Goal: Transaction & Acquisition: Purchase product/service

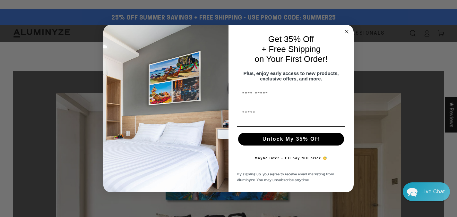
click at [269, 96] on input "First Name" at bounding box center [291, 94] width 108 height 13
type input "*******"
type input "**********"
click at [283, 142] on button "Unlock My 35% Off" at bounding box center [291, 139] width 106 height 13
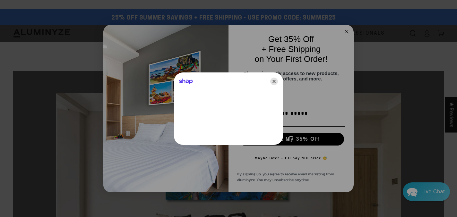
click at [274, 81] on icon "Close" at bounding box center [274, 82] width 8 height 8
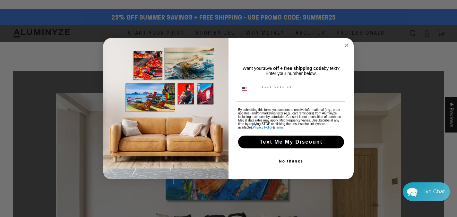
click at [280, 90] on input "Phone Number" at bounding box center [300, 89] width 85 height 12
type input "**********"
click at [294, 144] on button "Text Me My Discount" at bounding box center [291, 142] width 106 height 13
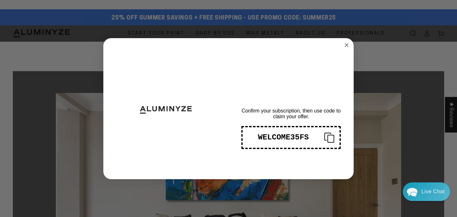
click at [282, 142] on div "WELCOME35FS" at bounding box center [283, 137] width 71 height 9
click at [301, 141] on div "WELCOME35FS" at bounding box center [283, 137] width 71 height 9
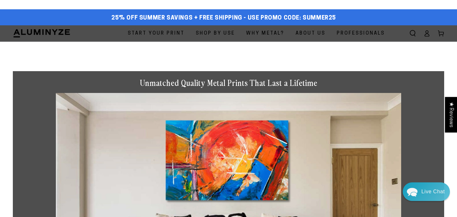
click at [274, 192] on div "Close dialog THANKS FOR SIGNING UP! Confirm your subscription, then use code to…" at bounding box center [228, 108] width 457 height 217
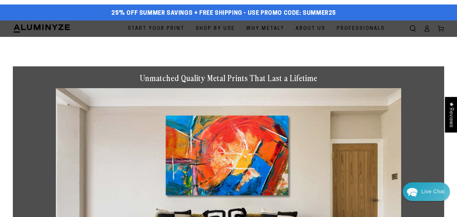
scroll to position [9, 0]
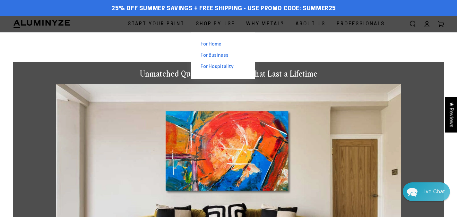
click at [191, 49] on div "For Home For Business For Hospitality" at bounding box center [223, 55] width 64 height 47
click at [200, 48] on span "For Home" at bounding box center [210, 44] width 21 height 7
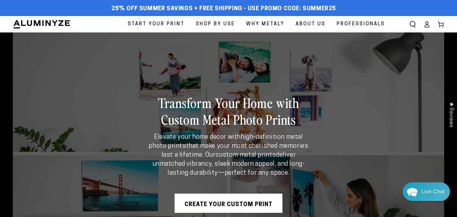
click at [130, 26] on span "Start Your Print" at bounding box center [156, 24] width 57 height 9
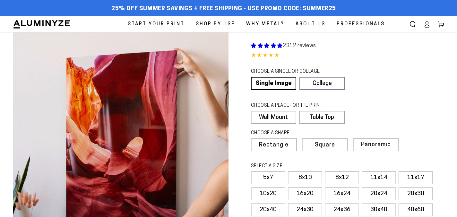
select select "**********"
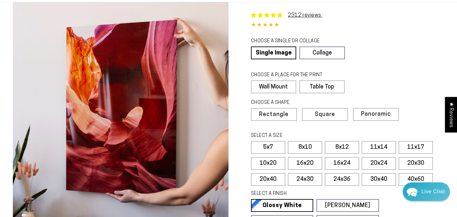
scroll to position [39, 0]
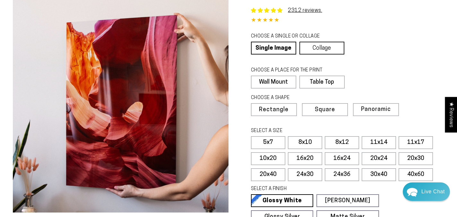
click at [333, 55] on link "Collage" at bounding box center [321, 48] width 45 height 13
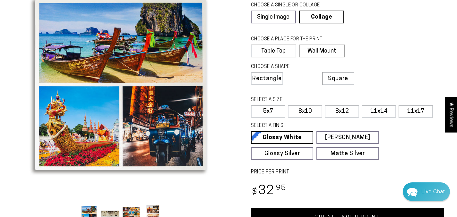
scroll to position [61, 0]
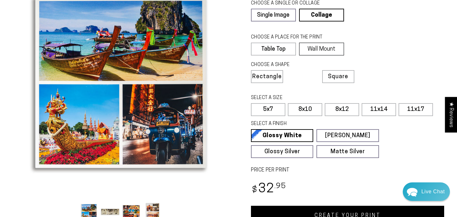
click at [326, 55] on label "Wall Mount" at bounding box center [321, 49] width 45 height 13
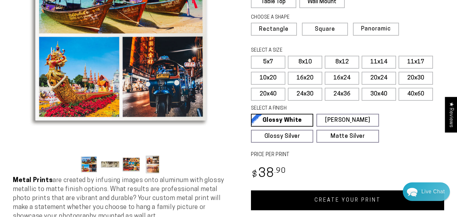
scroll to position [109, 0]
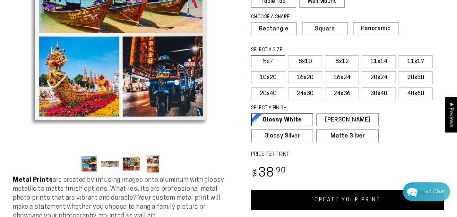
click at [281, 68] on label "5x7" at bounding box center [268, 61] width 34 height 13
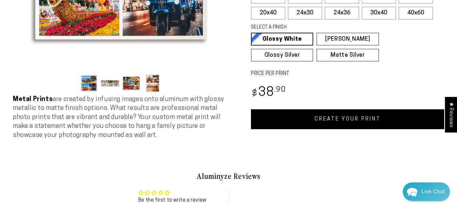
scroll to position [190, 0]
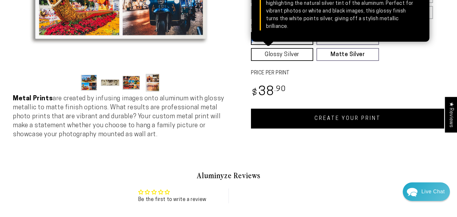
click at [294, 61] on link "Glossy Silver Glossy Silver Our silver gloss produces uniquely luminous prints …" at bounding box center [282, 54] width 62 height 13
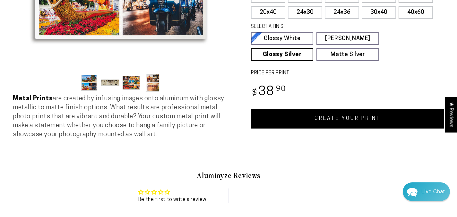
click at [330, 102] on div "Regular price $ 38 .90 Regular price Sale price $ 38 .90" at bounding box center [347, 92] width 193 height 19
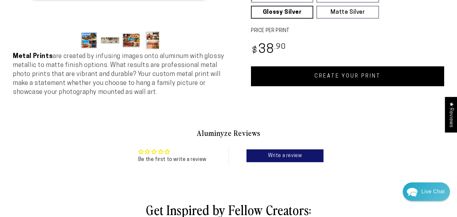
scroll to position [232, 0]
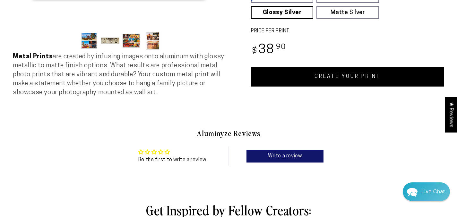
click at [335, 87] on link "CREATE YOUR PRINT" at bounding box center [347, 77] width 193 height 20
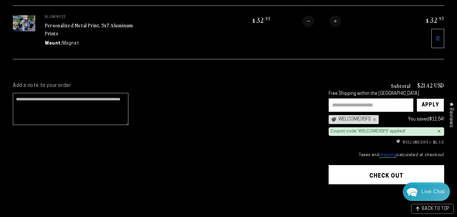
scroll to position [87, 0]
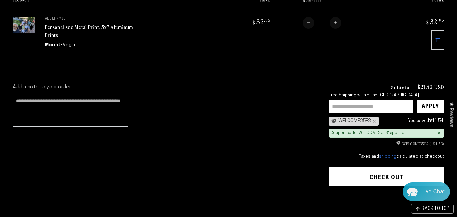
click at [344, 114] on input "text" at bounding box center [370, 106] width 85 height 13
click at [328, 126] on div "WELCOME35FS ×" at bounding box center [353, 121] width 50 height 9
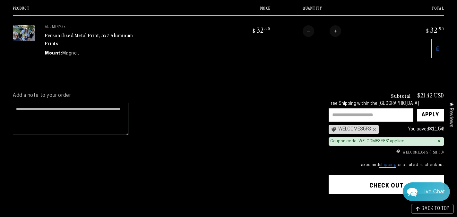
scroll to position [75, 0]
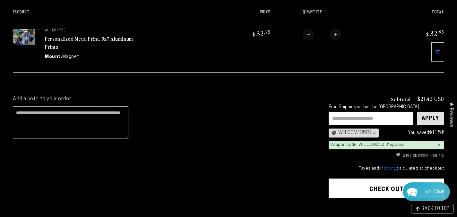
click at [424, 125] on div "Apply" at bounding box center [429, 118] width 17 height 13
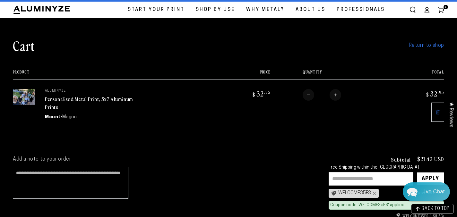
scroll to position [0, 0]
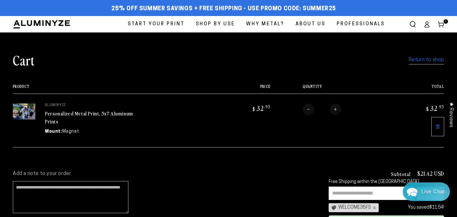
click at [409, 65] on link "Return to shop" at bounding box center [426, 59] width 35 height 9
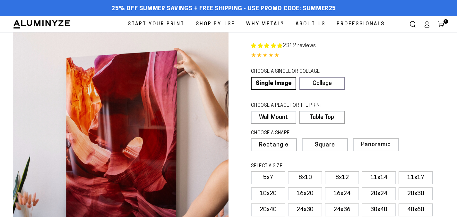
select select "**********"
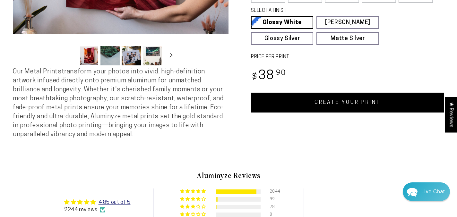
scroll to position [214, 0]
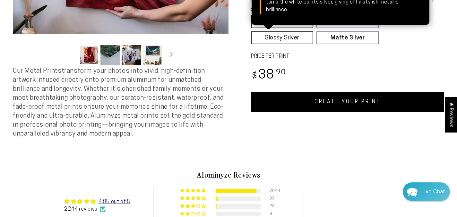
click at [301, 44] on link "Glossy Silver Glossy Silver Our silver gloss produces uniquely luminous prints …" at bounding box center [282, 37] width 62 height 13
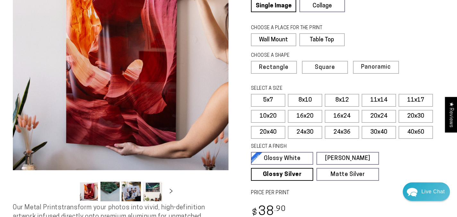
scroll to position [76, 0]
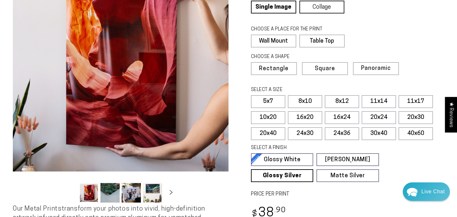
click at [330, 13] on link "Collage" at bounding box center [321, 7] width 45 height 13
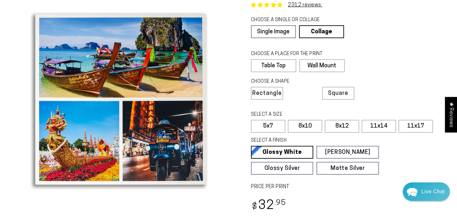
scroll to position [40, 0]
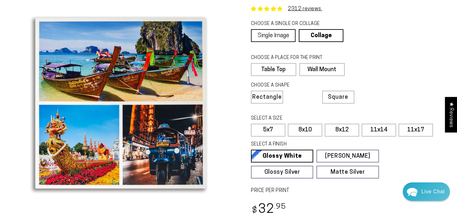
click at [277, 42] on link "Single Image" at bounding box center [273, 35] width 45 height 13
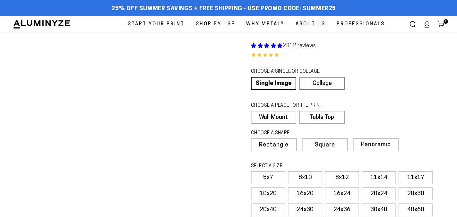
select select "**********"
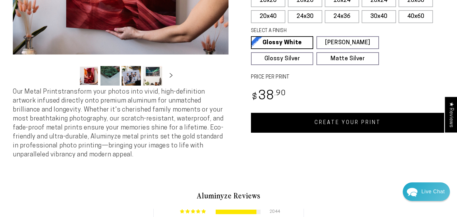
scroll to position [213, 0]
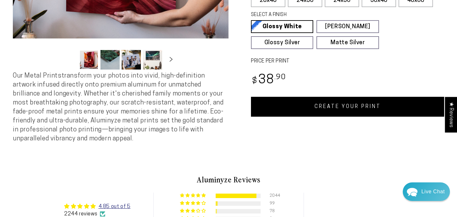
click at [337, 117] on link "CREATE YOUR PRINT" at bounding box center [347, 107] width 193 height 20
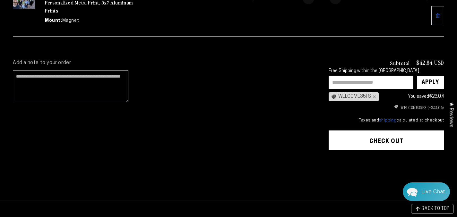
scroll to position [169, 0]
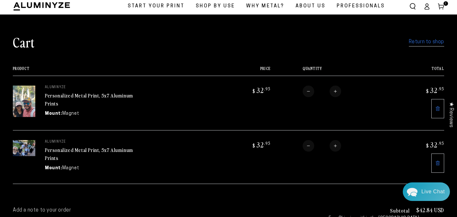
scroll to position [22, 0]
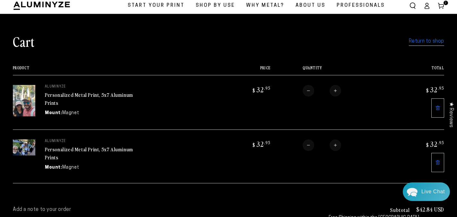
click at [88, 106] on link "Personalized Metal Print, 5x7 Aluminum Prints" at bounding box center [89, 98] width 88 height 15
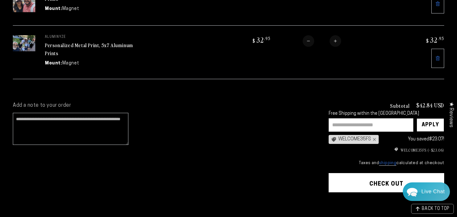
scroll to position [135, 0]
